Goal: Book appointment/travel/reservation

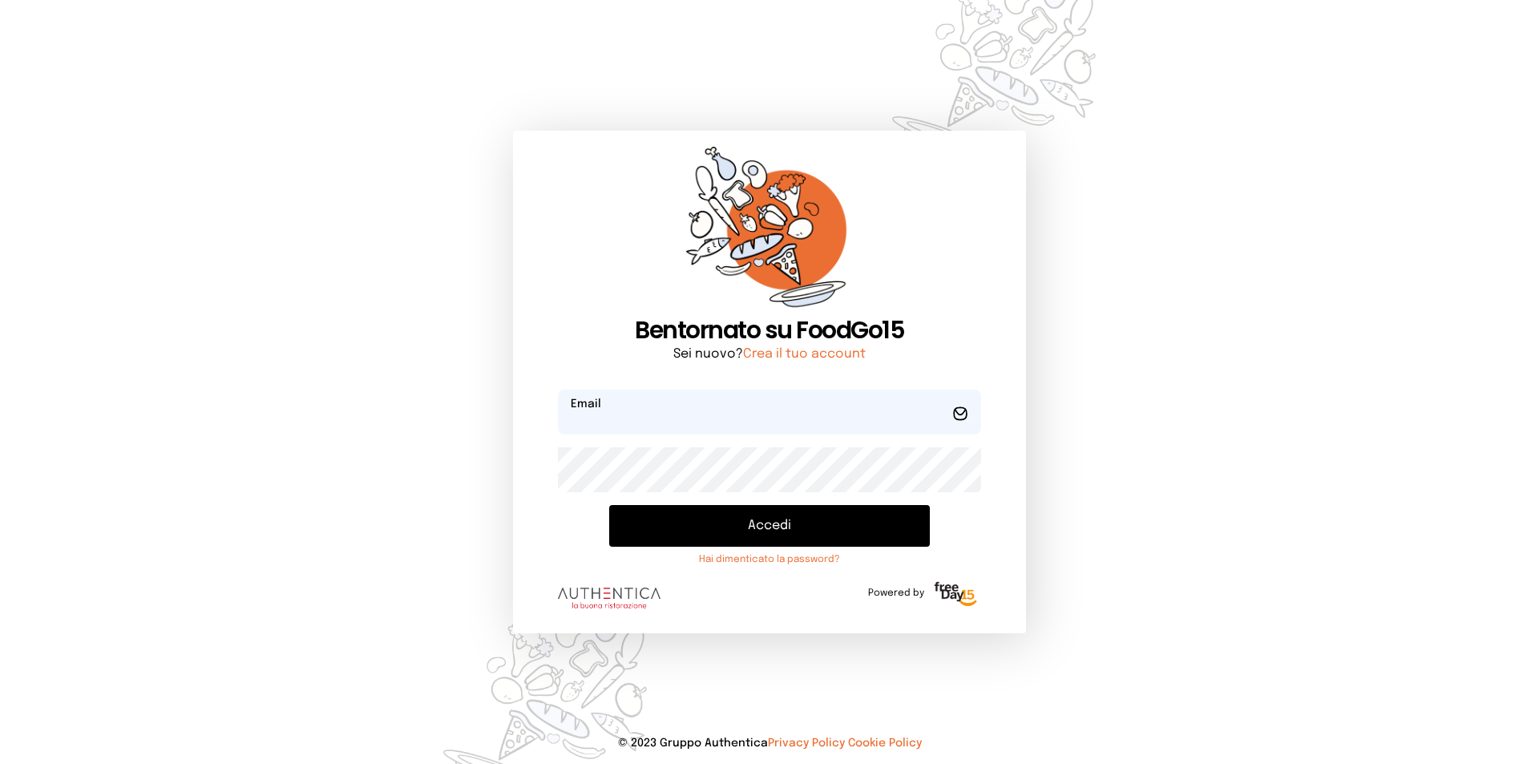
type input "**********"
click at [730, 527] on button "Accedi" at bounding box center [769, 526] width 321 height 42
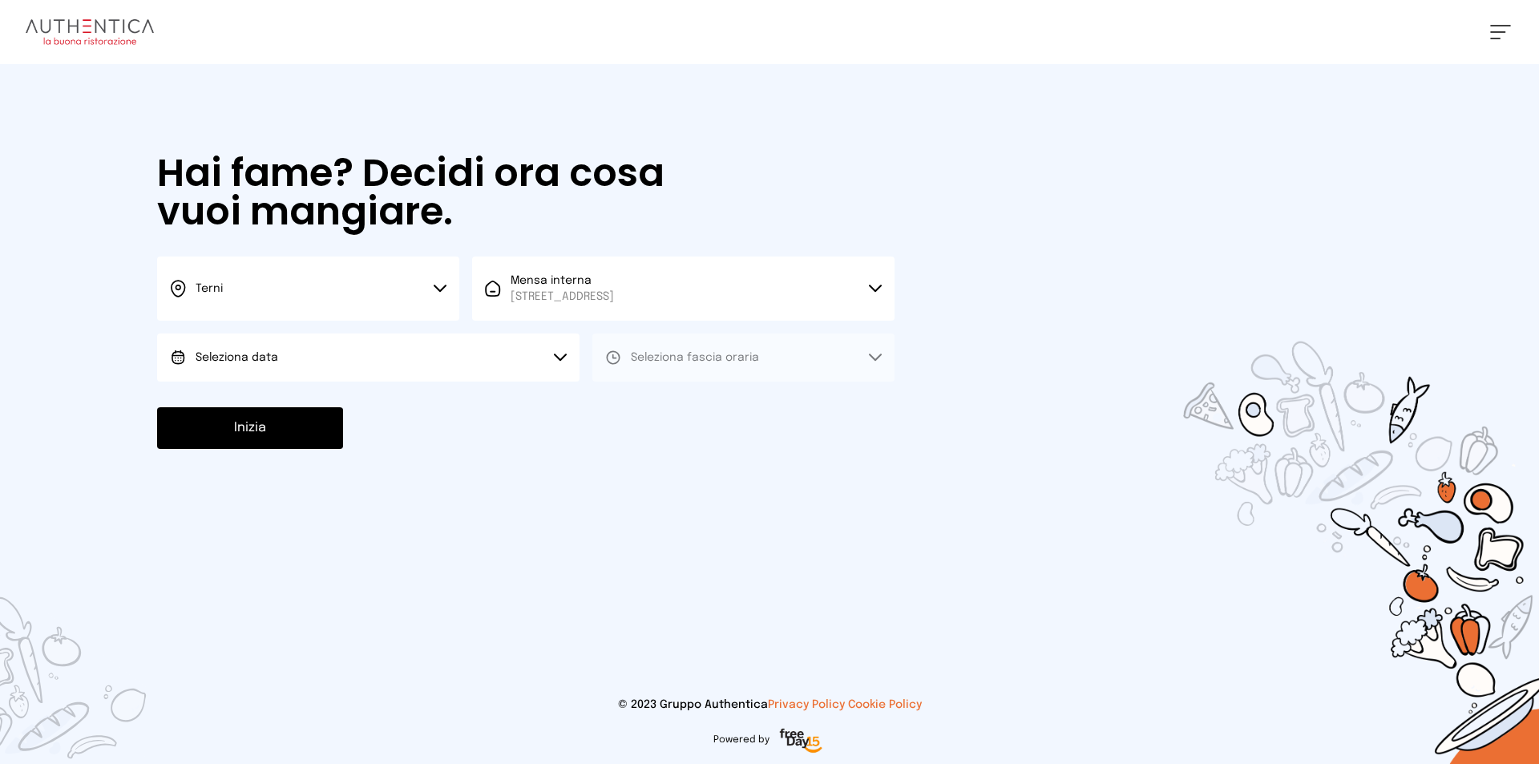
click at [390, 356] on button "Seleziona data" at bounding box center [368, 357] width 422 height 48
click at [274, 397] on span "[DATE], [DATE]" at bounding box center [235, 402] width 79 height 16
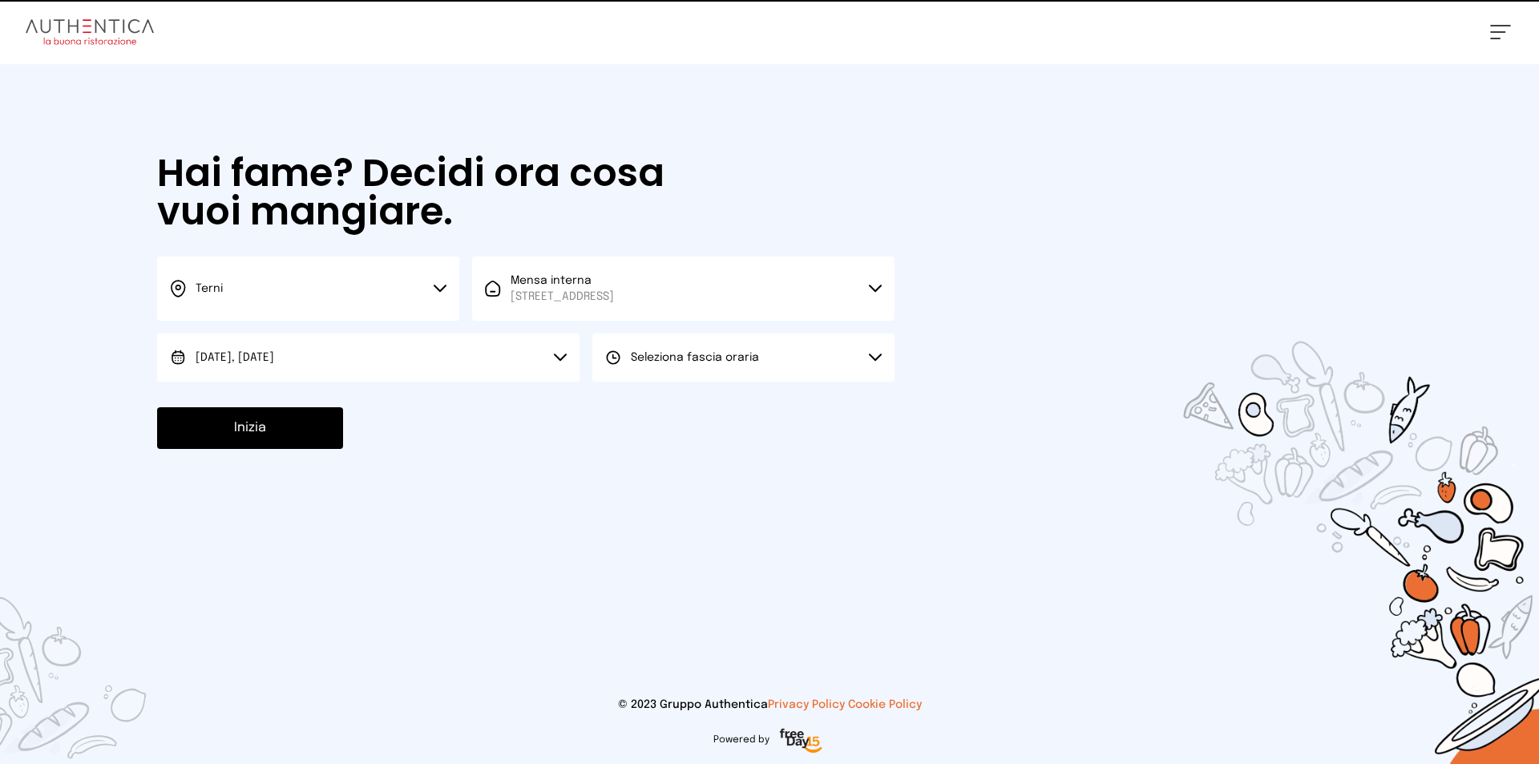
click at [701, 337] on button "Seleziona fascia oraria" at bounding box center [743, 357] width 302 height 48
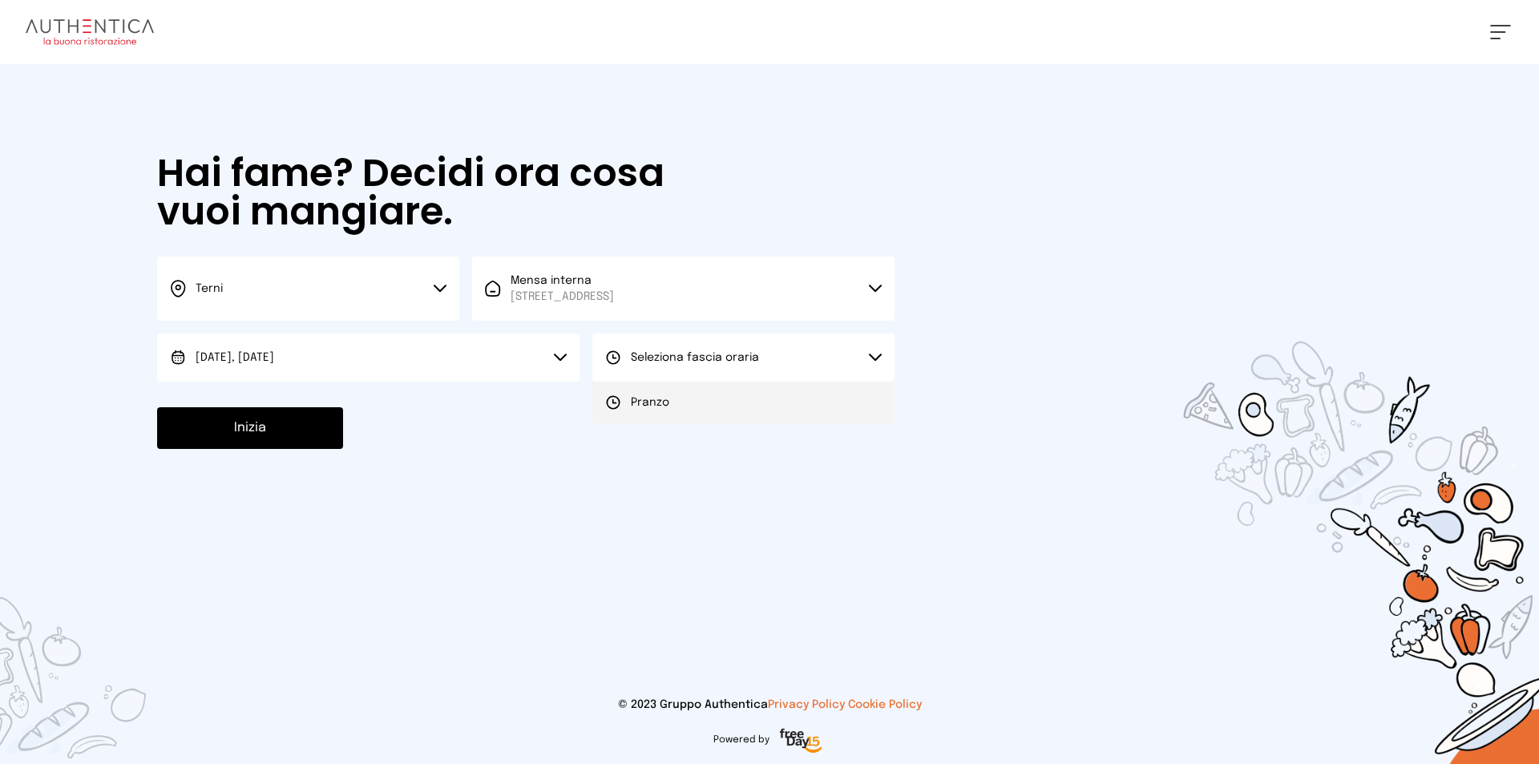
click at [668, 399] on li "Pranzo" at bounding box center [743, 403] width 302 height 42
click at [251, 443] on button "Inizia" at bounding box center [250, 428] width 186 height 42
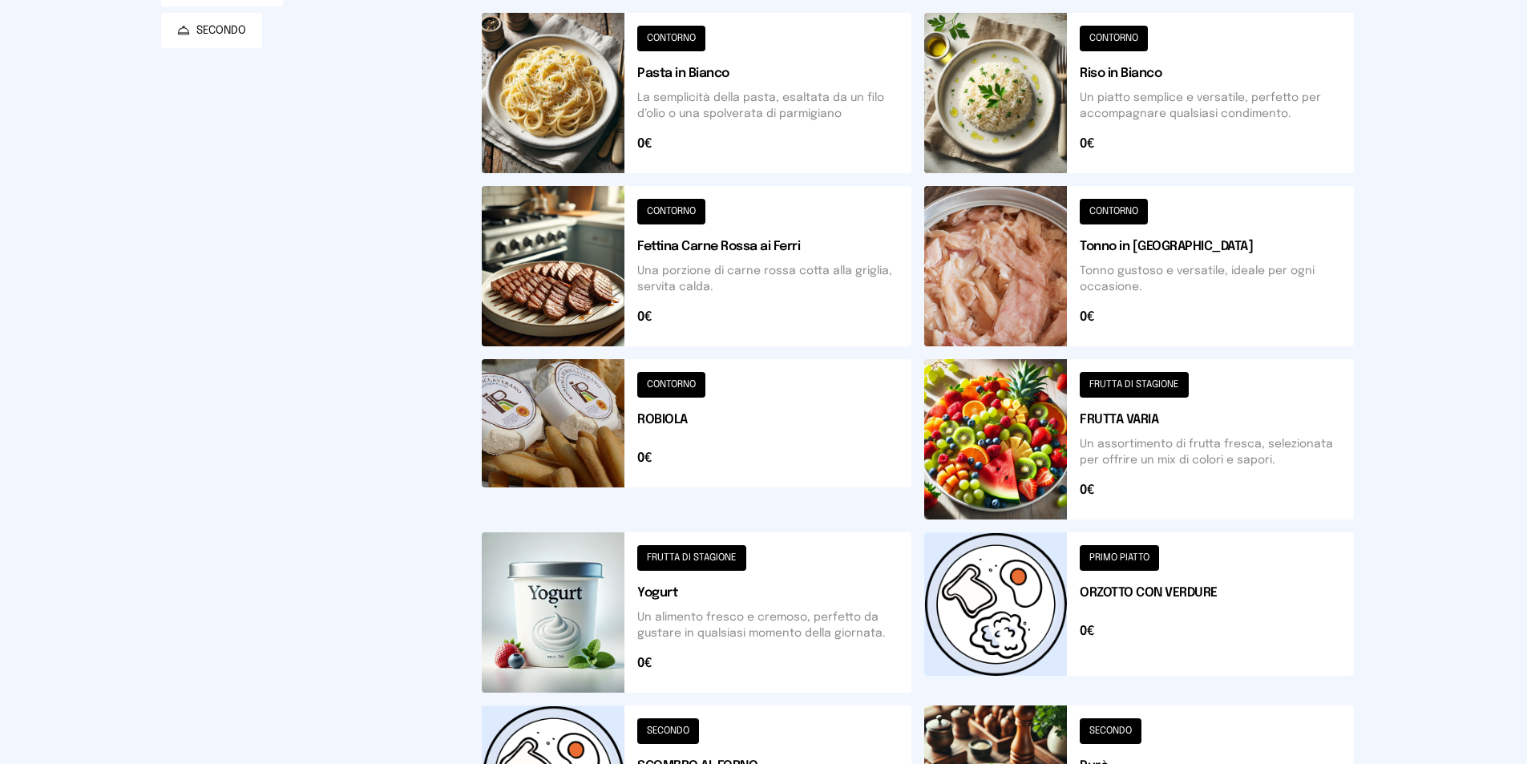
scroll to position [547, 0]
